Goal: Task Accomplishment & Management: Manage account settings

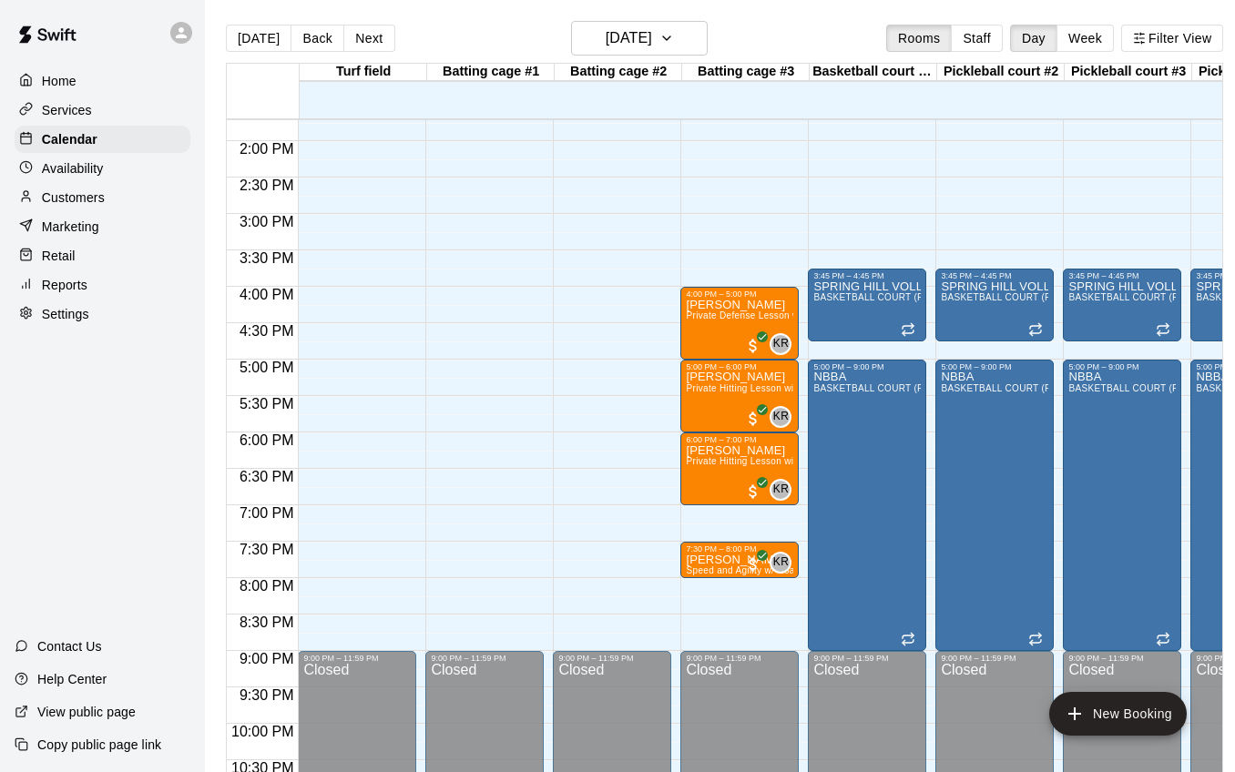
scroll to position [7, 0]
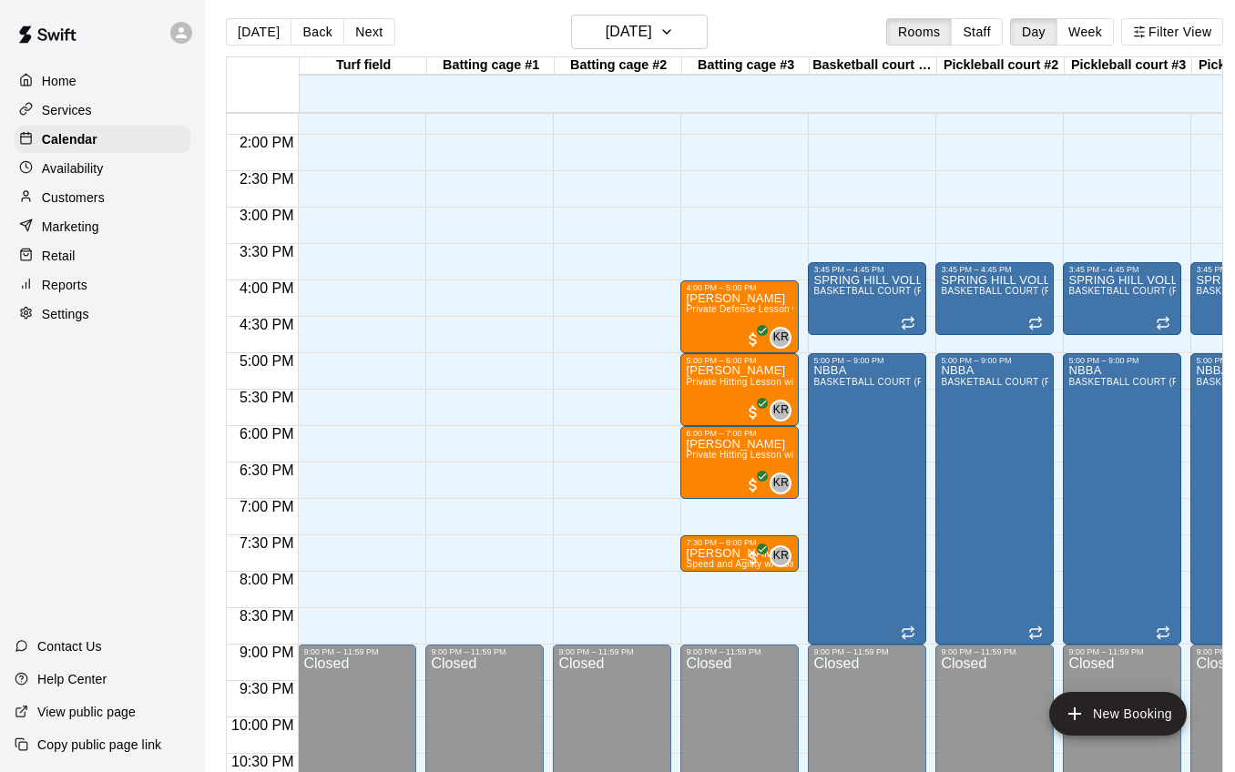
click at [361, 46] on div "[DATE] Back [DATE][DATE] Rooms Staff Day Week Filter View" at bounding box center [724, 36] width 997 height 42
click at [364, 38] on button "Next" at bounding box center [368, 31] width 51 height 27
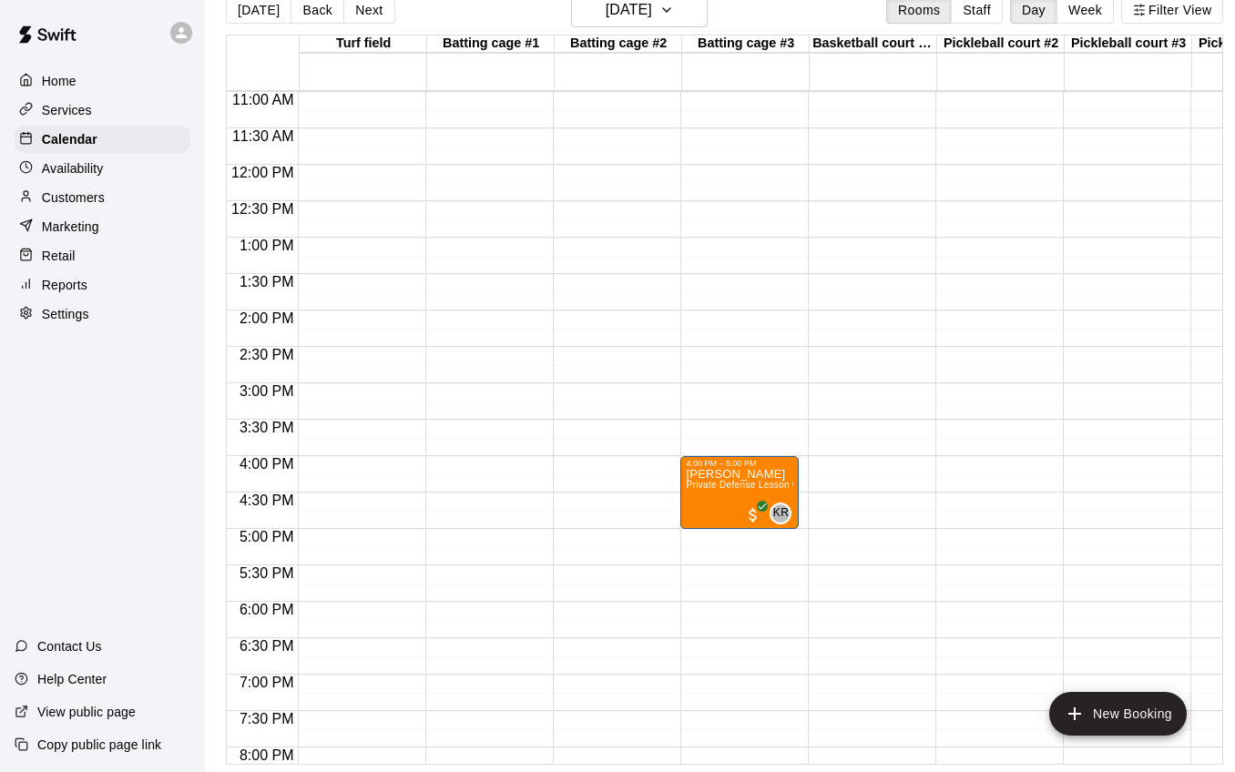
scroll to position [810, 0]
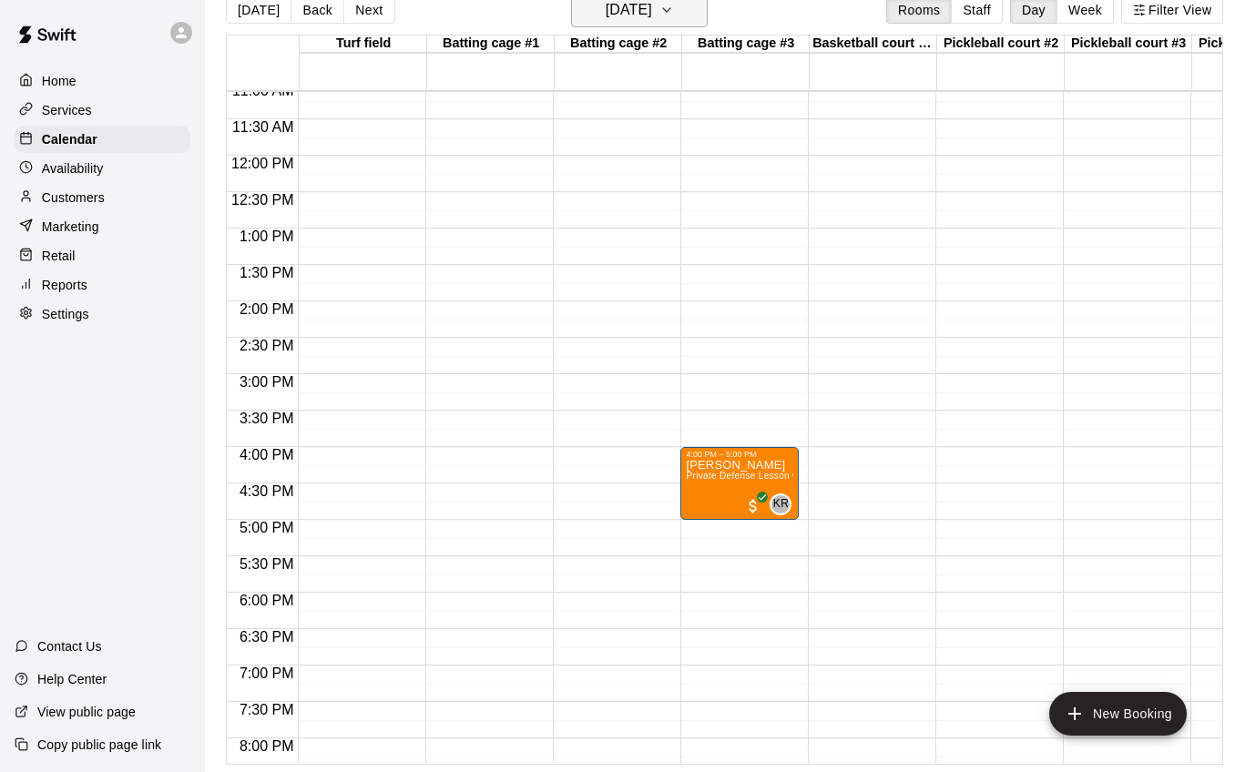
click at [674, 9] on icon "button" at bounding box center [666, 10] width 15 height 22
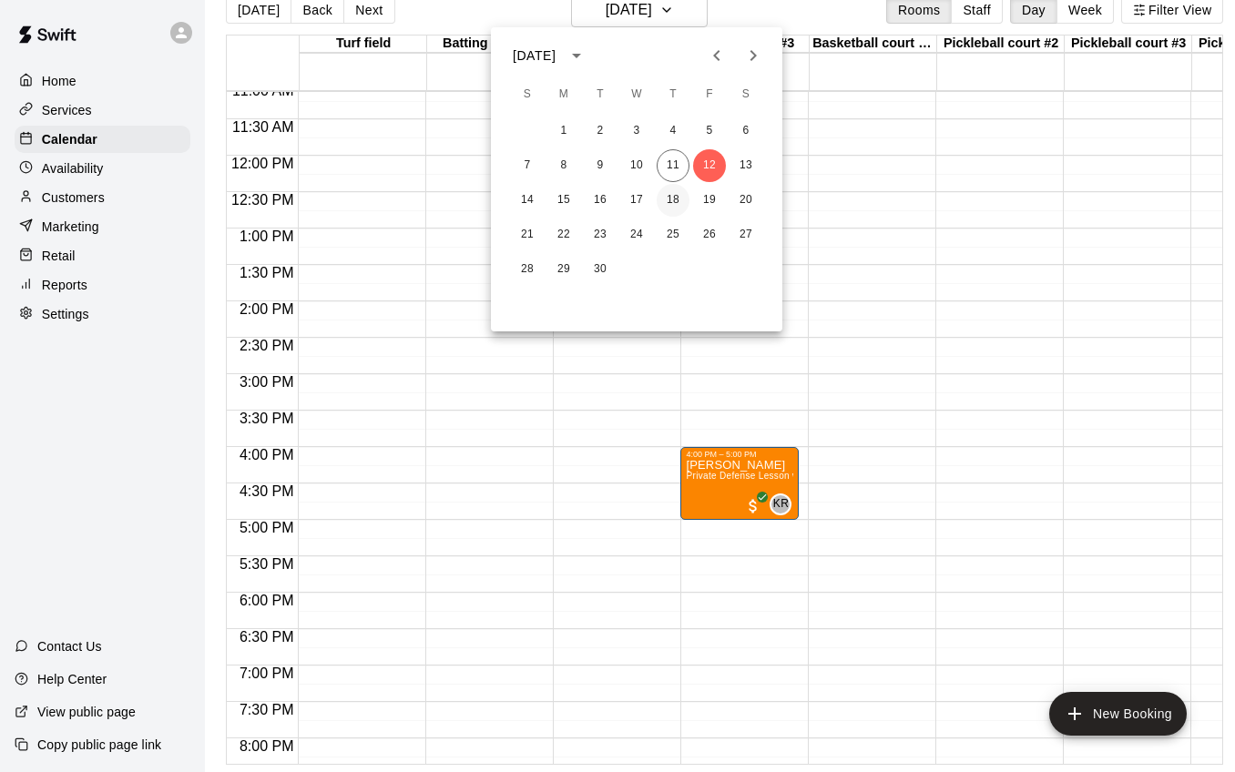
click at [680, 199] on button "18" at bounding box center [673, 200] width 33 height 33
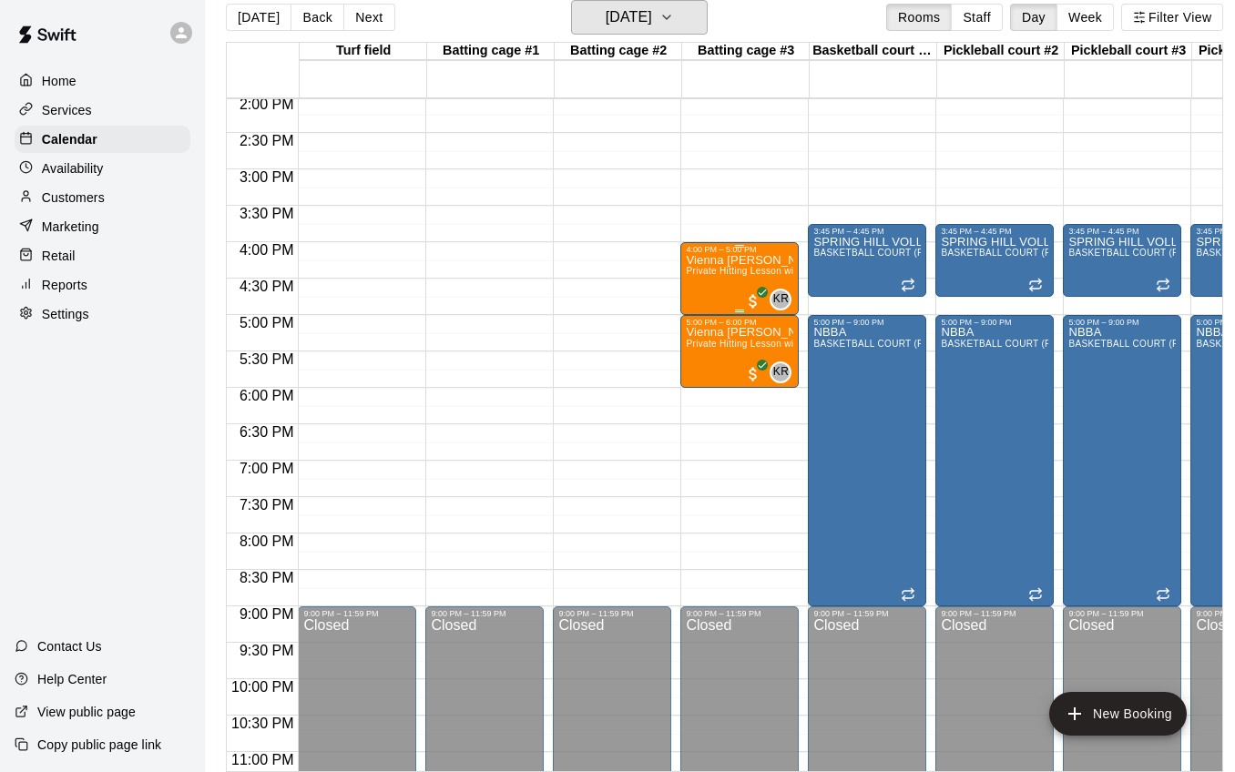
scroll to position [1027, 0]
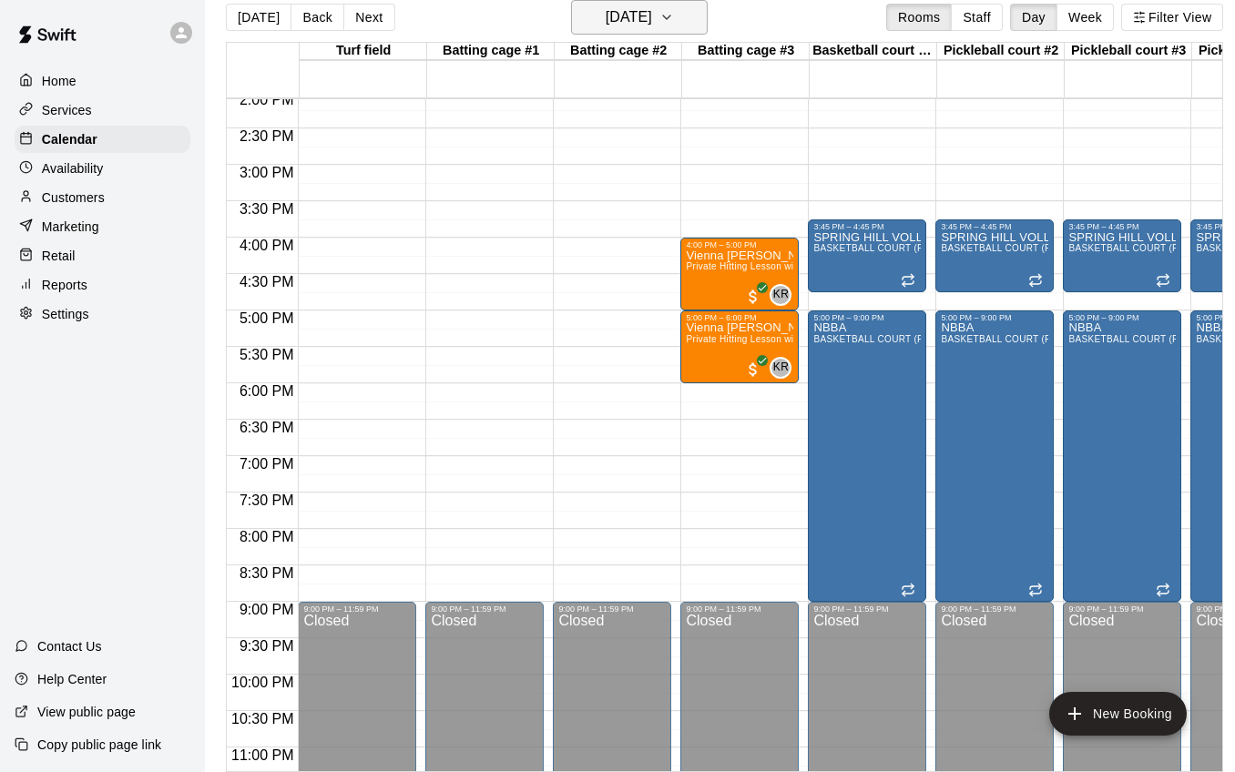
click at [674, 24] on icon "button" at bounding box center [666, 17] width 15 height 22
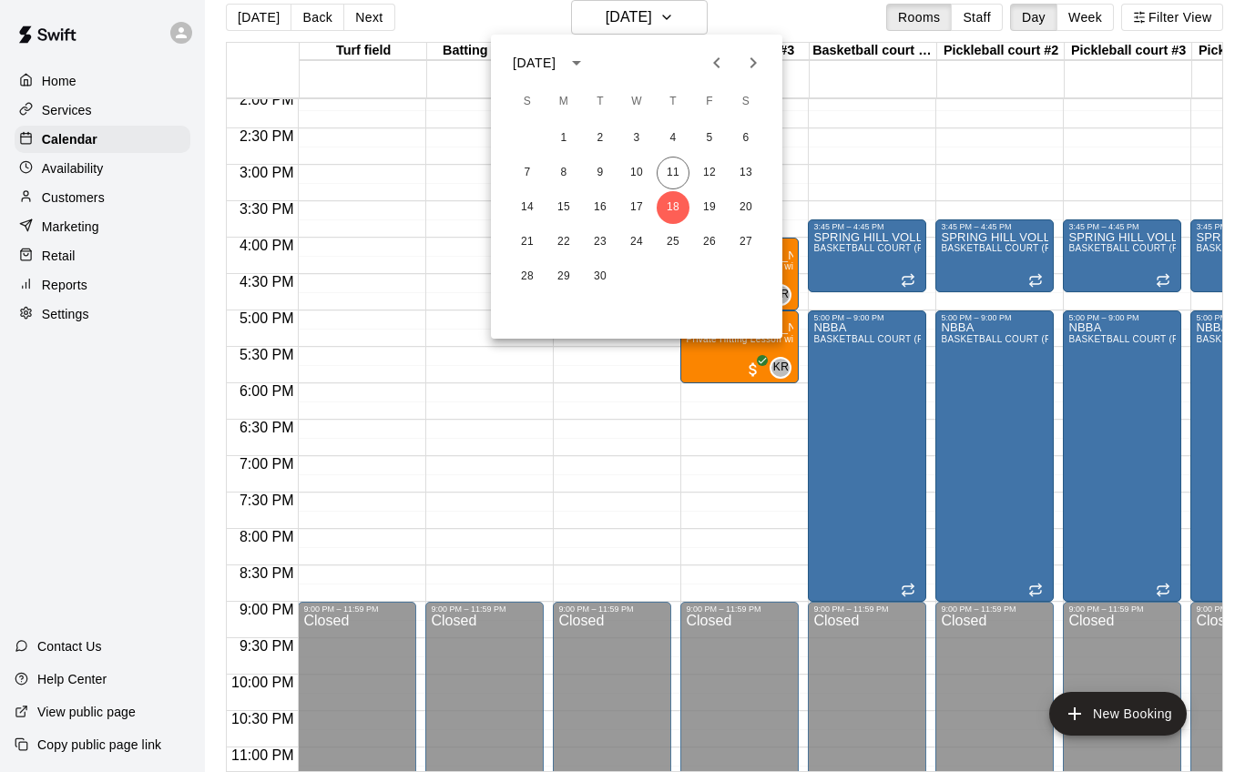
click at [104, 165] on div at bounding box center [617, 386] width 1235 height 772
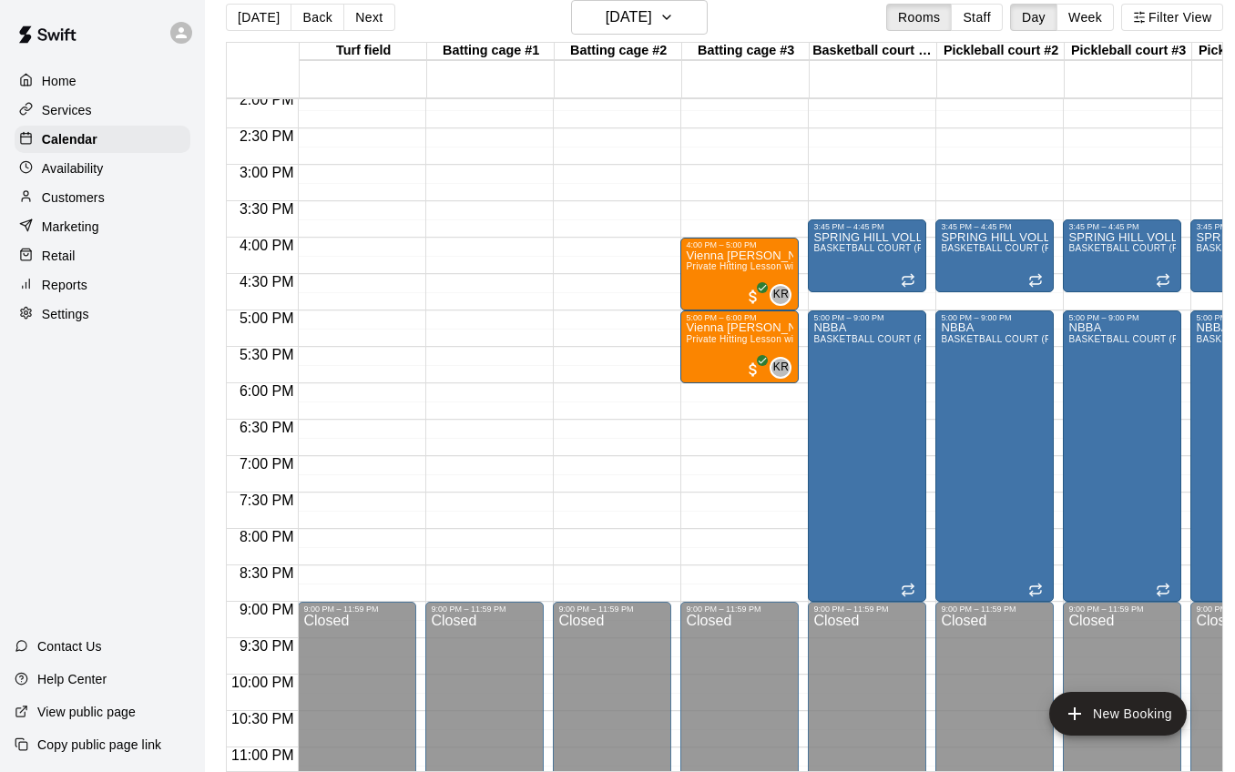
click at [97, 166] on p "Availability" at bounding box center [73, 168] width 62 height 18
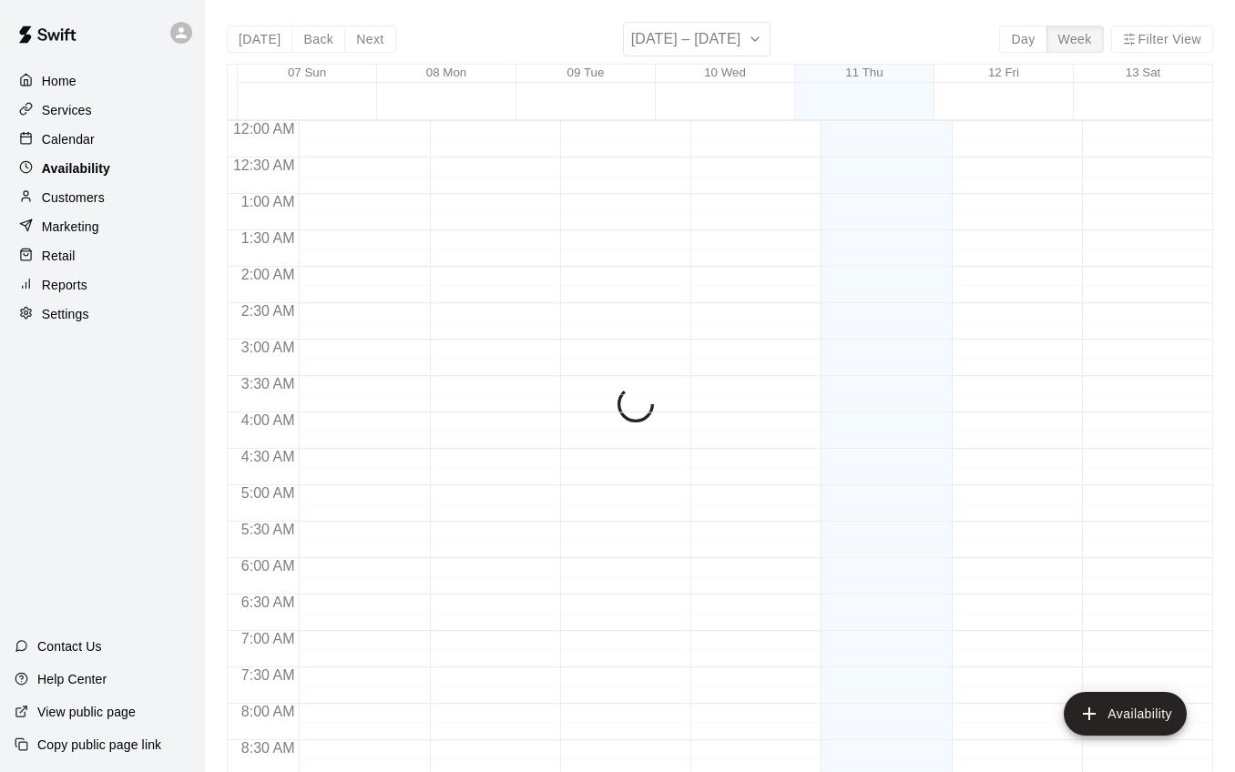
scroll to position [837, 0]
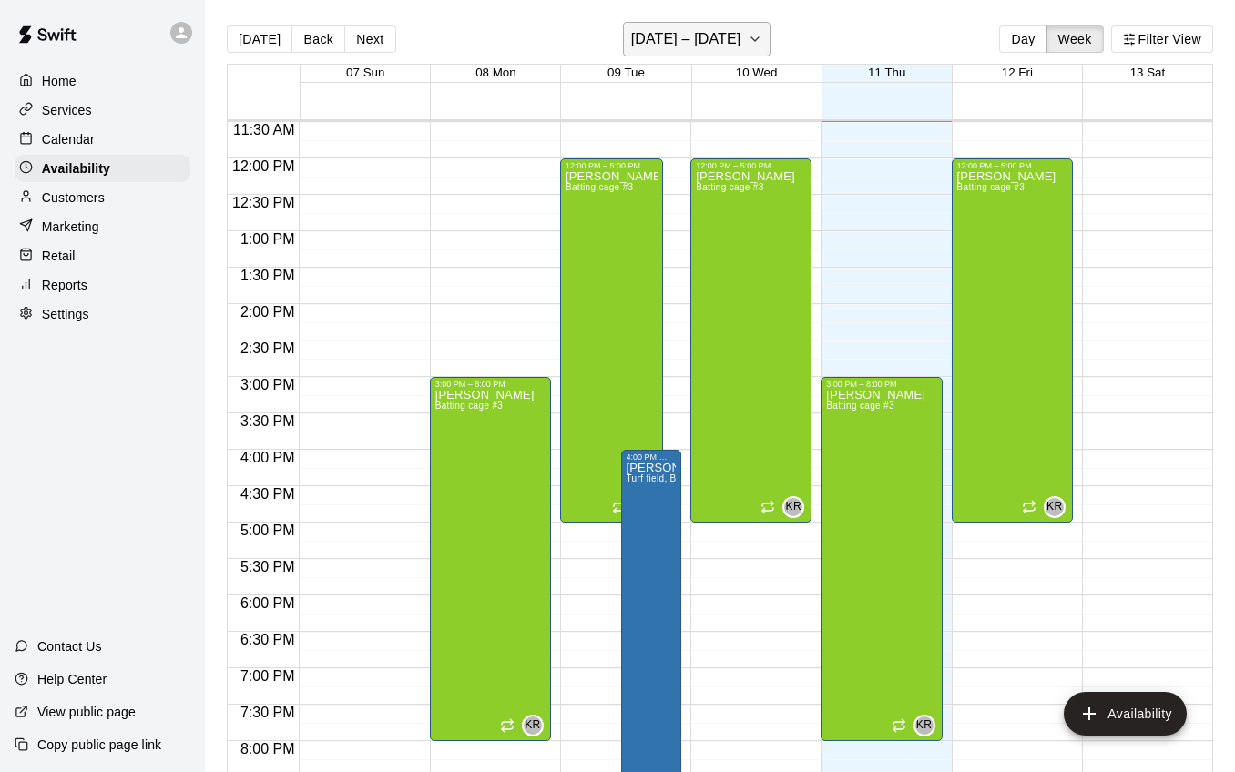
click at [756, 46] on icon "button" at bounding box center [755, 39] width 15 height 22
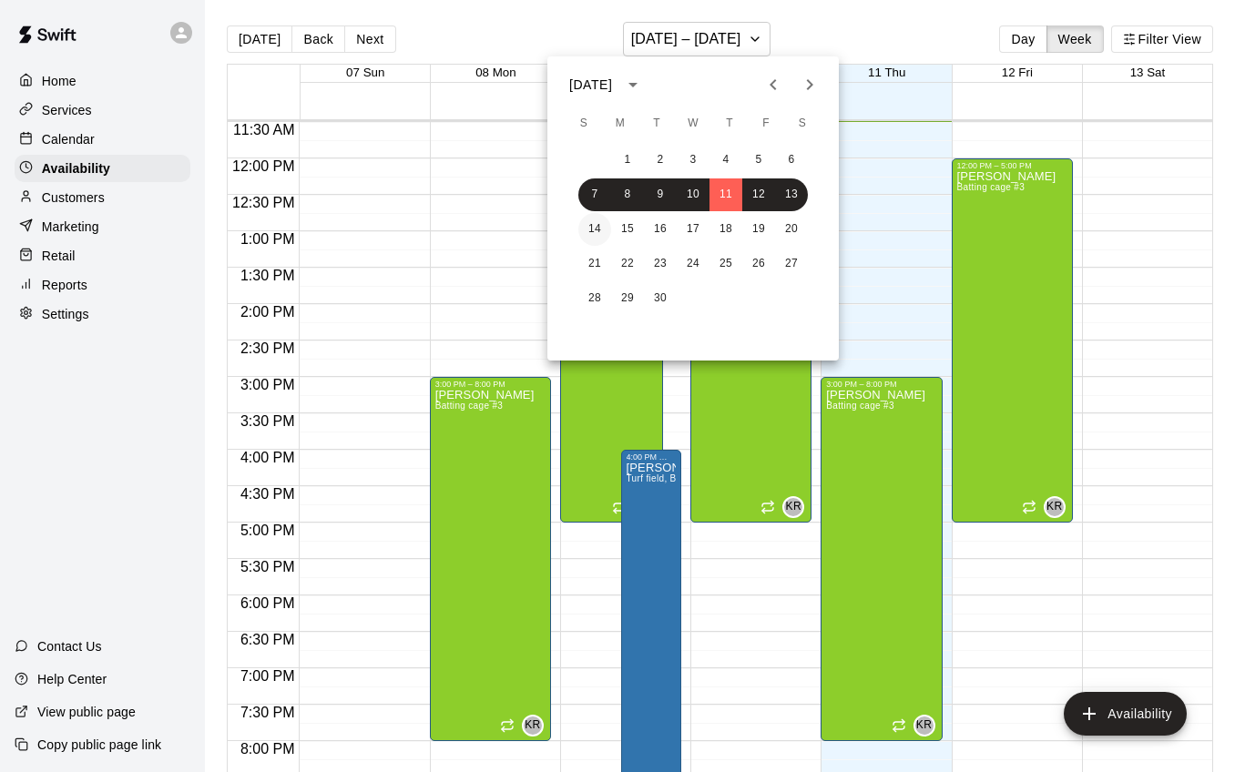
click at [587, 236] on button "14" at bounding box center [594, 229] width 33 height 33
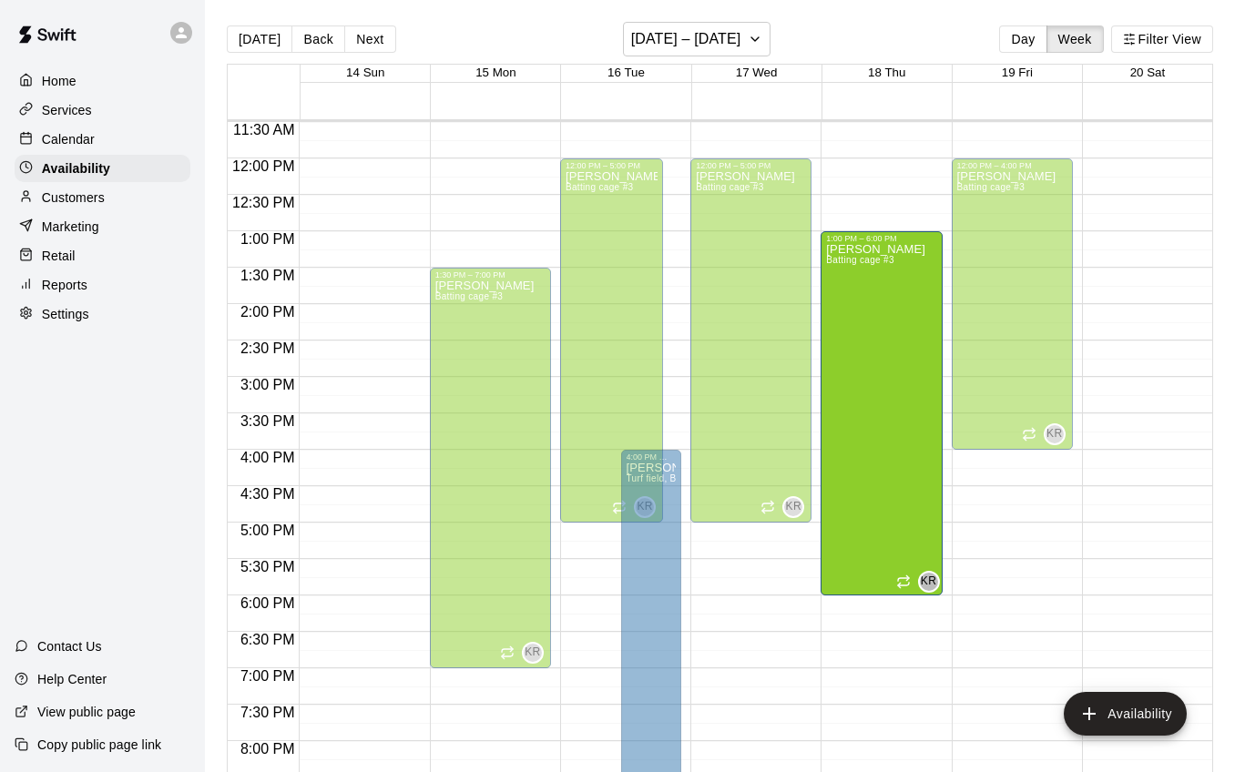
drag, startPoint x: 877, startPoint y: 586, endPoint x: 885, endPoint y: 449, distance: 137.7
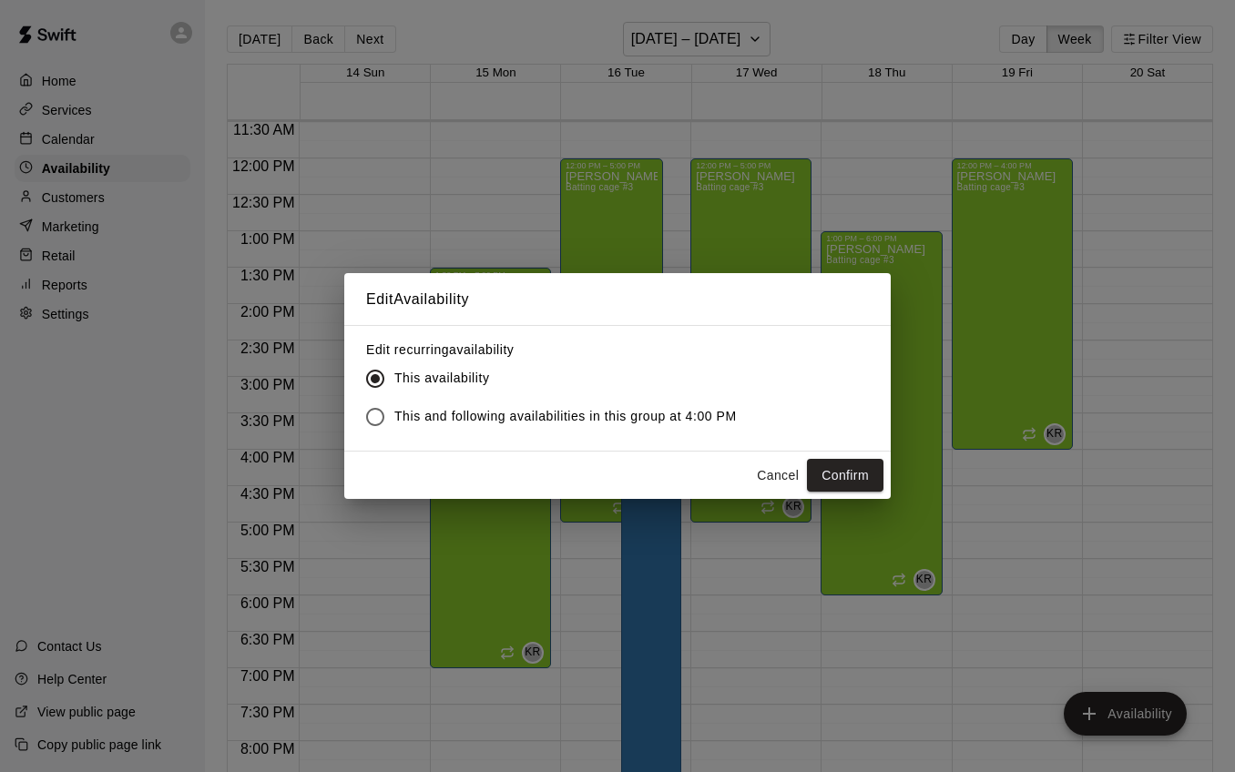
click at [851, 477] on button "Confirm" at bounding box center [845, 476] width 76 height 34
